Goal: Information Seeking & Learning: Learn about a topic

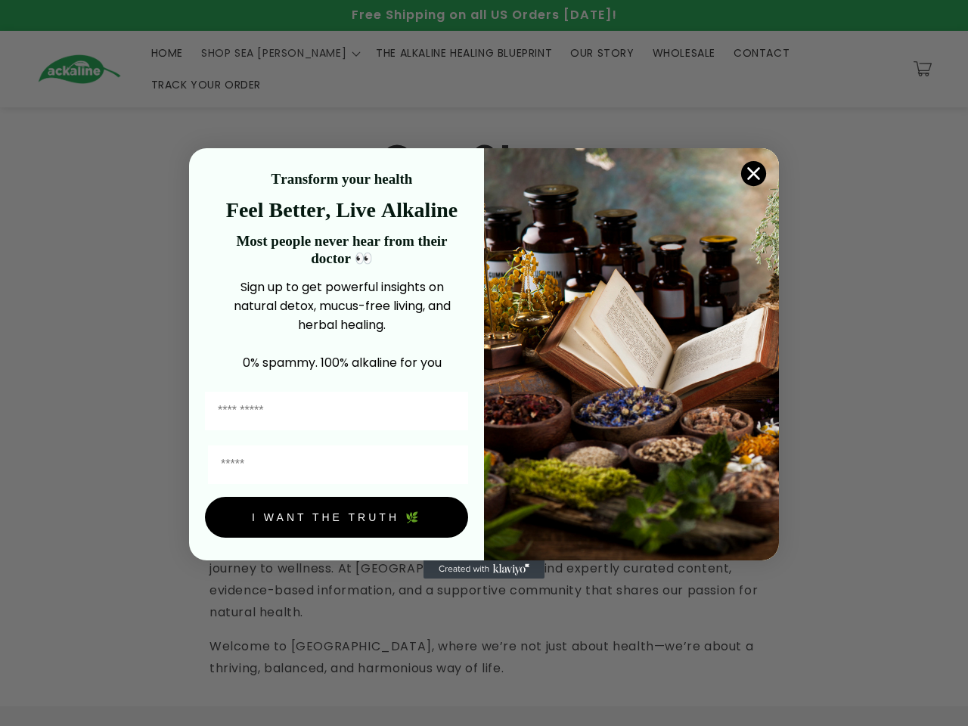
click at [753, 172] on icon "Close dialog" at bounding box center [754, 173] width 11 height 11
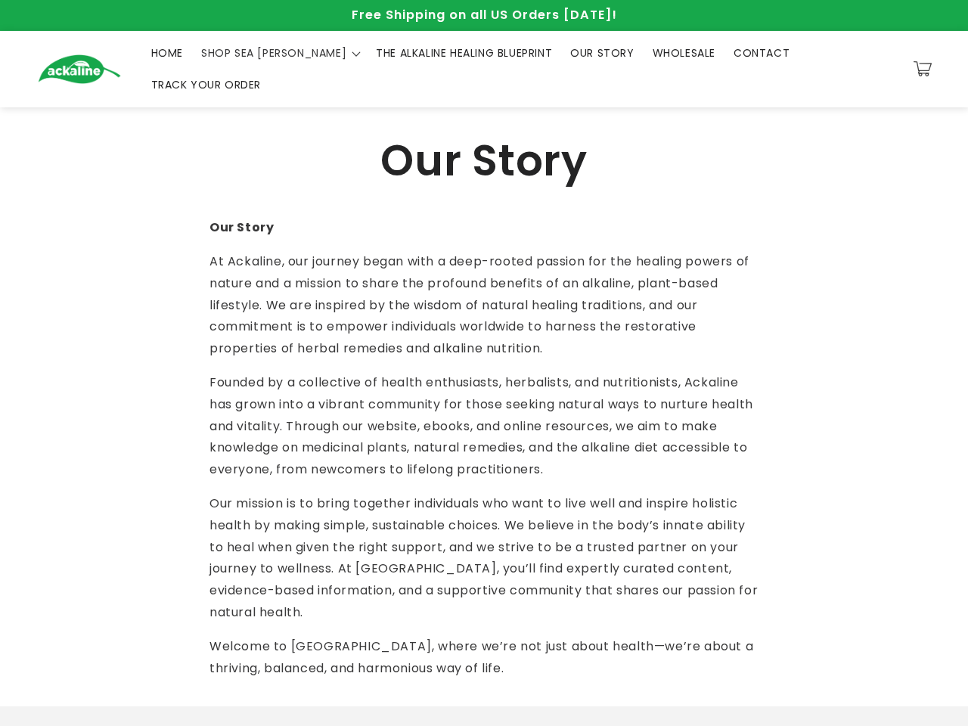
click at [337, 542] on button "I WANT THE TRUTH 🌿" at bounding box center [336, 562] width 263 height 41
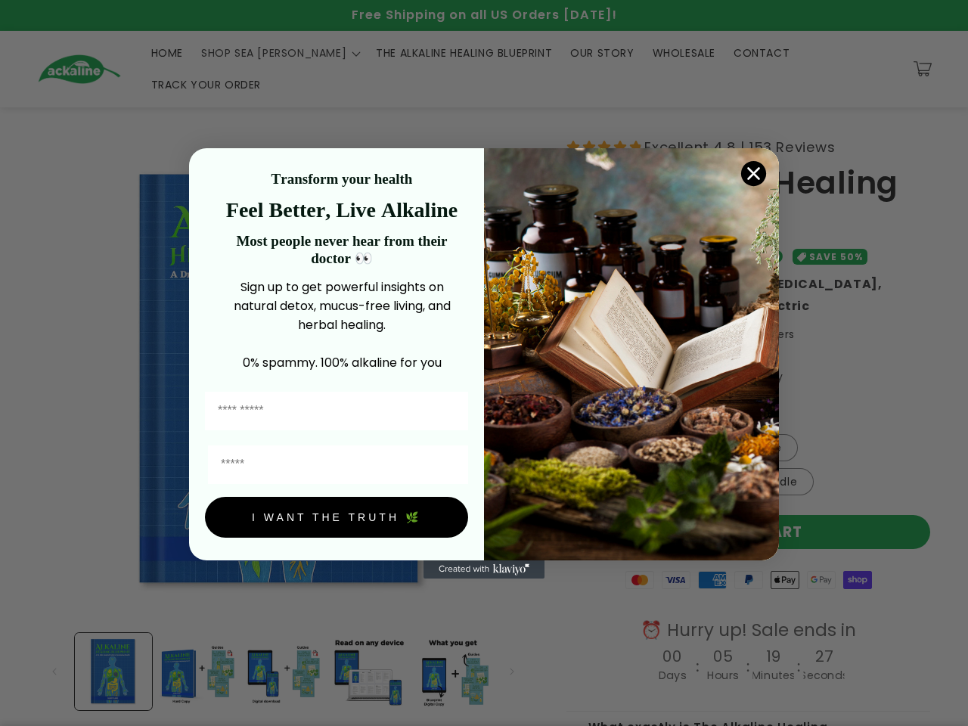
click at [753, 172] on icon "Close dialog" at bounding box center [754, 173] width 11 height 11
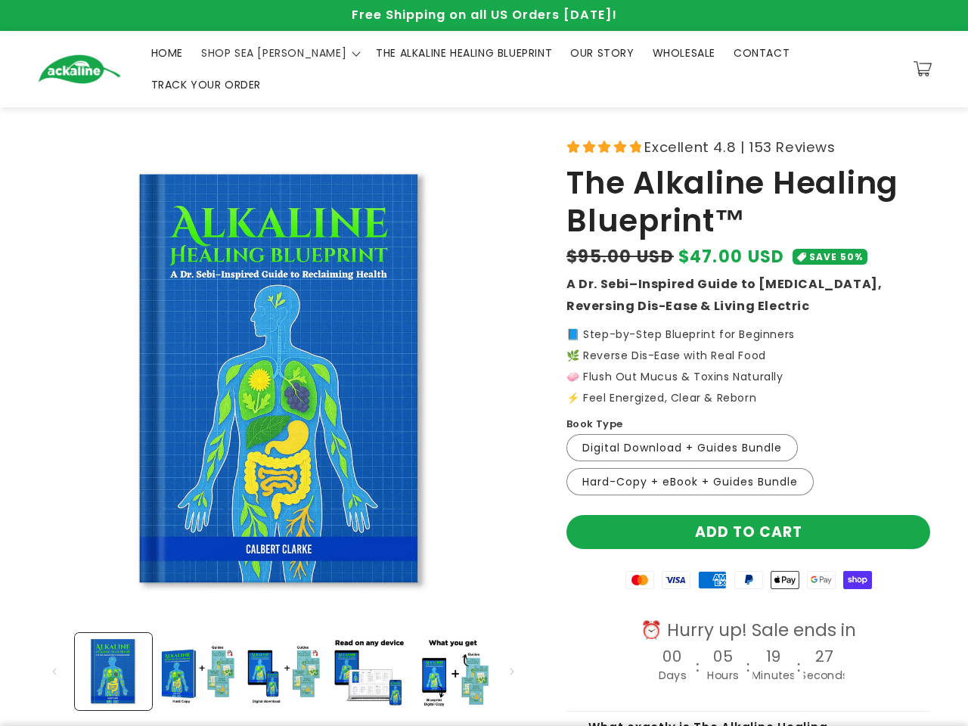
click at [337, 518] on input "Email" at bounding box center [338, 510] width 260 height 39
